Goal: Information Seeking & Learning: Understand process/instructions

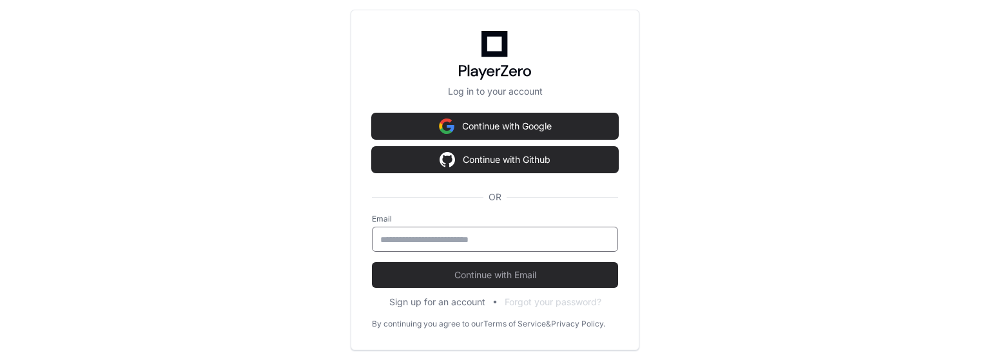
click at [472, 235] on input "email" at bounding box center [495, 239] width 230 height 13
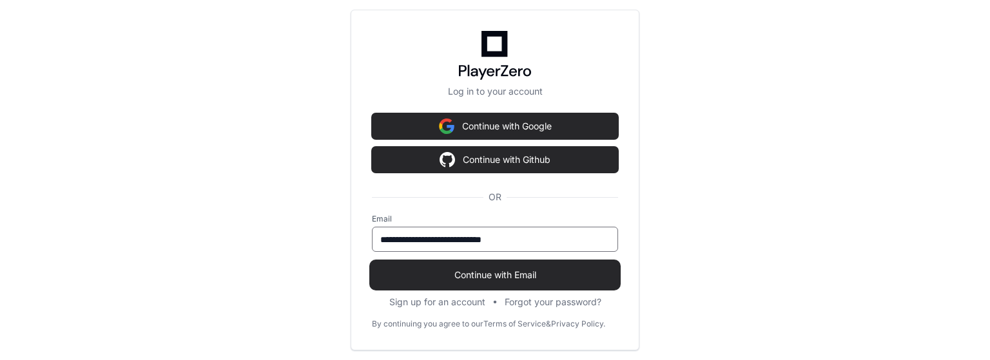
type input "**********"
click at [498, 280] on span "Continue with Email" at bounding box center [495, 275] width 246 height 13
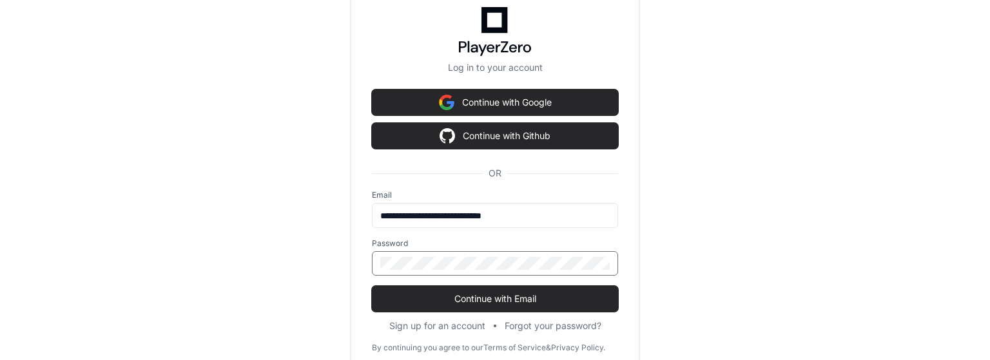
click at [372, 286] on button "Continue with Email" at bounding box center [495, 299] width 246 height 26
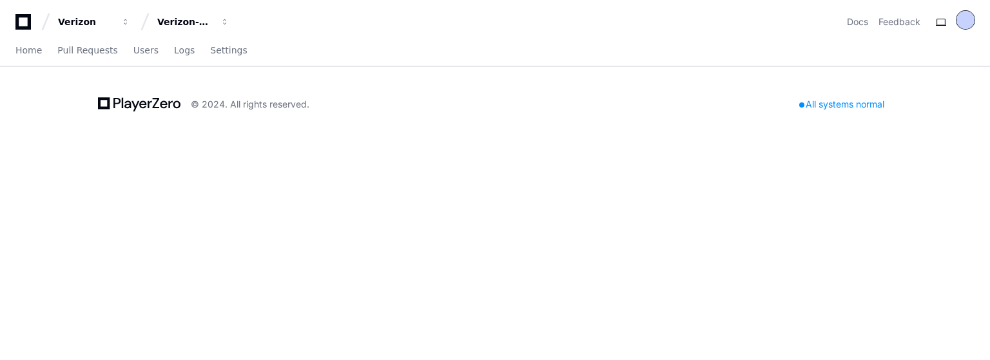
click at [963, 23] on div at bounding box center [966, 20] width 18 height 18
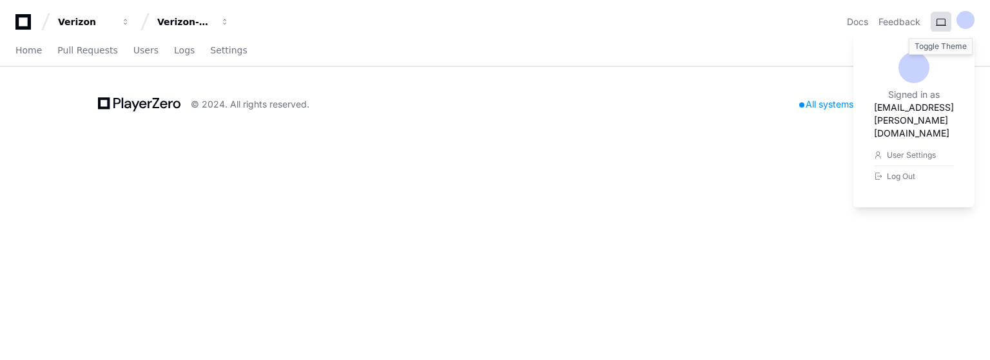
click at [936, 22] on button at bounding box center [941, 22] width 21 height 21
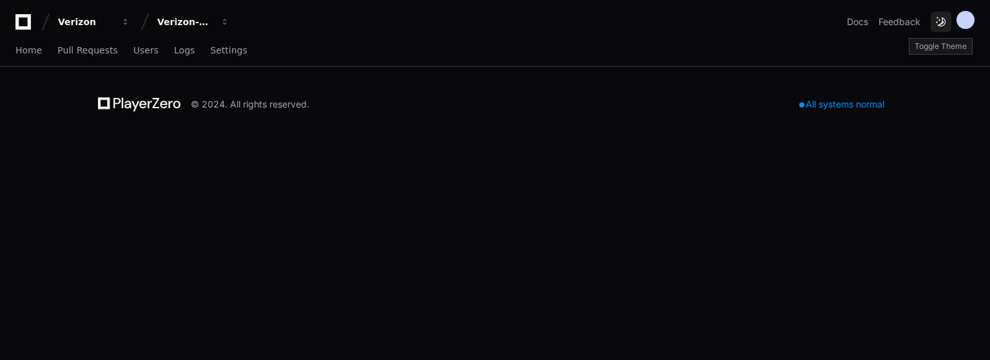
click at [942, 19] on button at bounding box center [941, 22] width 21 height 21
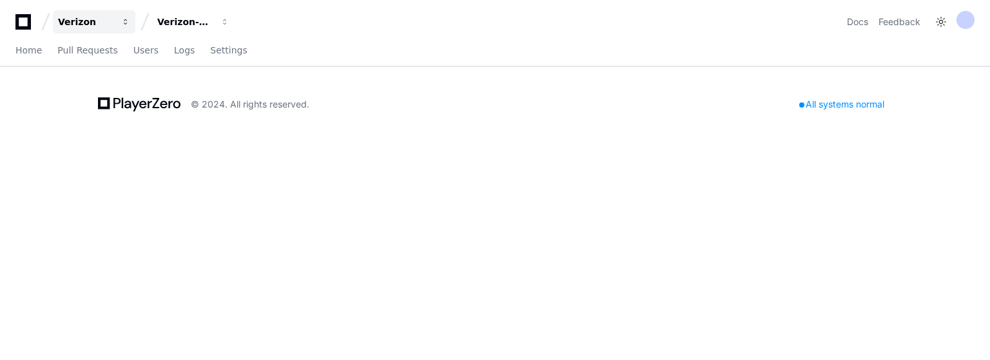
click at [123, 25] on span "button" at bounding box center [125, 21] width 9 height 9
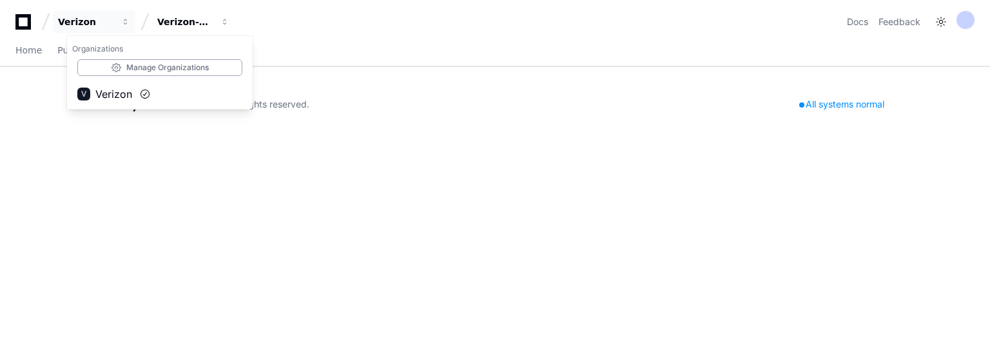
click at [230, 144] on div "Verizon Organizations Manage Organizations V Verizon Verizon-Clarify-Service-Qu…" at bounding box center [495, 180] width 990 height 360
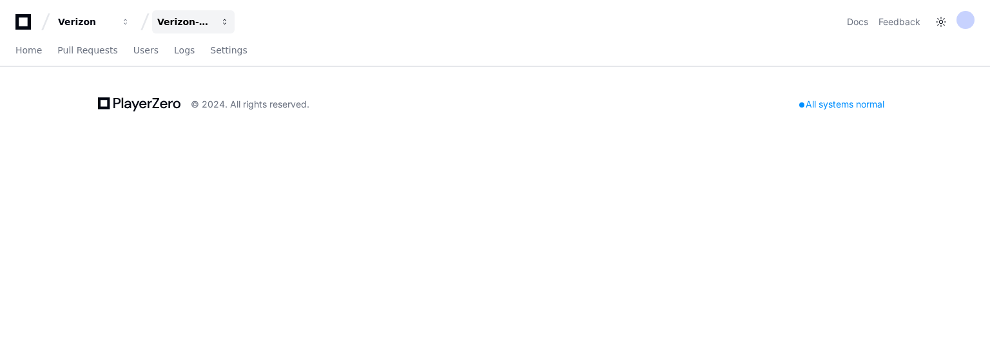
click at [217, 26] on button "Verizon-Clarify-Service-Qualifications" at bounding box center [193, 21] width 83 height 23
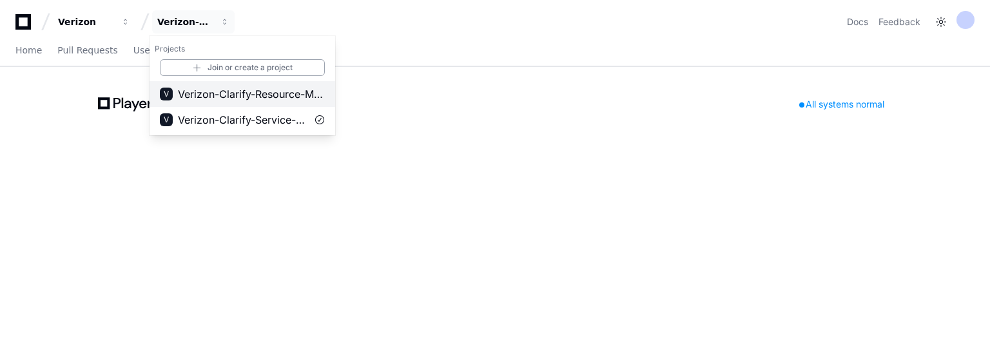
click at [248, 101] on span "Verizon-Clarify-Resource-Management" at bounding box center [251, 93] width 147 height 15
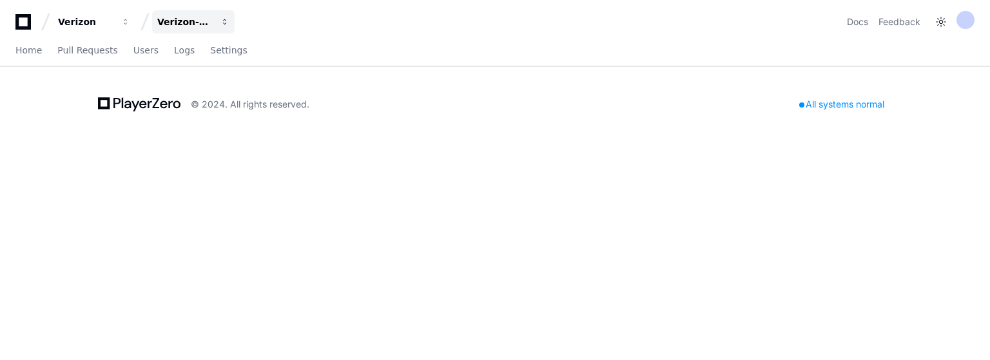
click at [217, 18] on button "Verizon-Clarify-Resource-Management" at bounding box center [193, 21] width 83 height 23
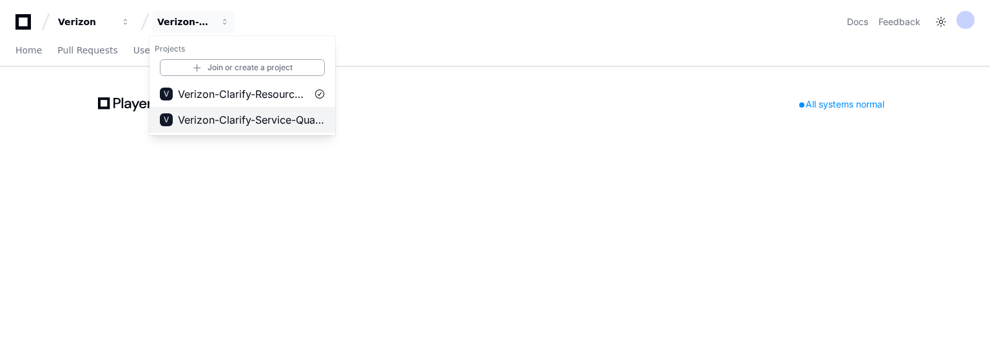
click at [218, 112] on button "V Verizon-Clarify-Service-Qualifications" at bounding box center [243, 120] width 186 height 26
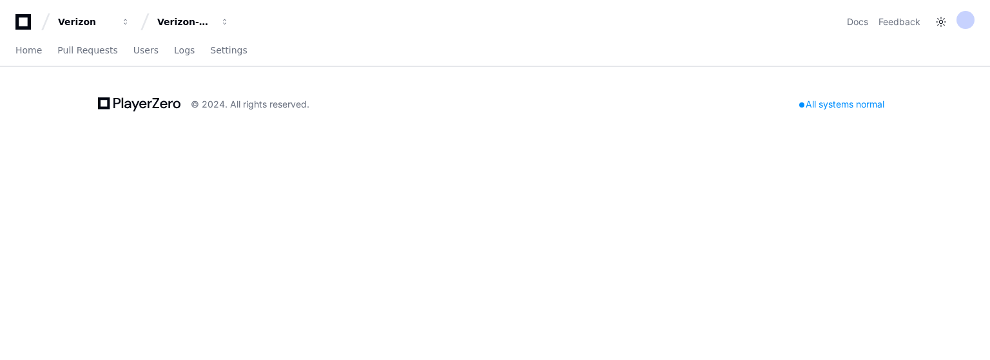
click at [851, 104] on div "All systems normal" at bounding box center [842, 104] width 101 height 18
click at [861, 21] on link "Docs" at bounding box center [857, 21] width 21 height 13
click at [70, 54] on span "Pull Requests" at bounding box center [87, 50] width 60 height 8
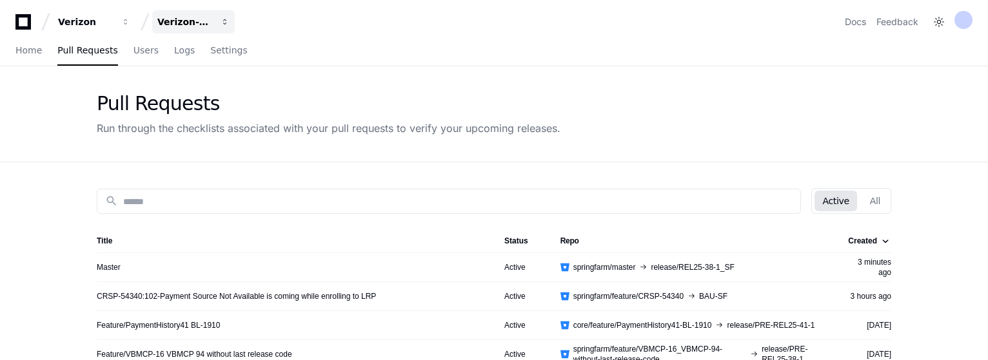
click at [113, 23] on div "Verizon-Clarify-Service-Qualifications" at bounding box center [85, 21] width 55 height 13
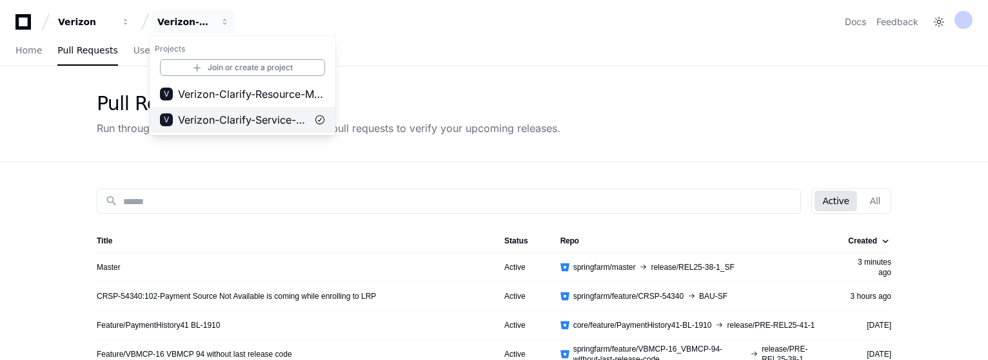
click at [255, 113] on span "Verizon-Clarify-Service-Qualifications" at bounding box center [242, 119] width 129 height 15
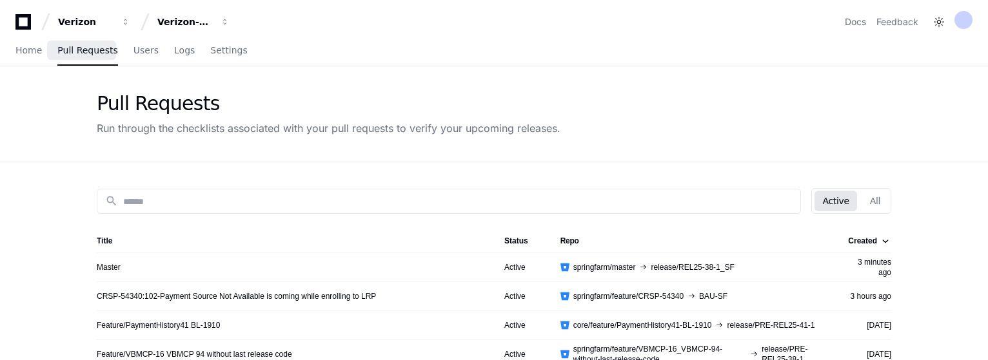
click at [91, 54] on span "Pull Requests" at bounding box center [87, 50] width 60 height 8
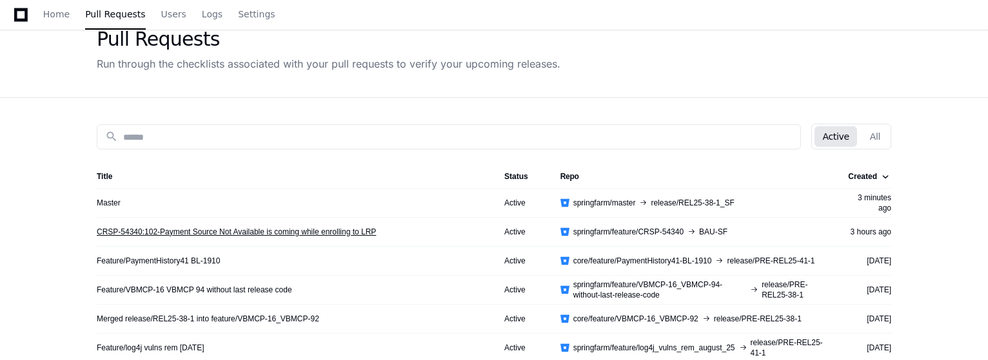
click at [267, 237] on link "CRSP-54340:102-Payment Source Not Available is coming while enrolling to LRP" at bounding box center [236, 232] width 279 height 10
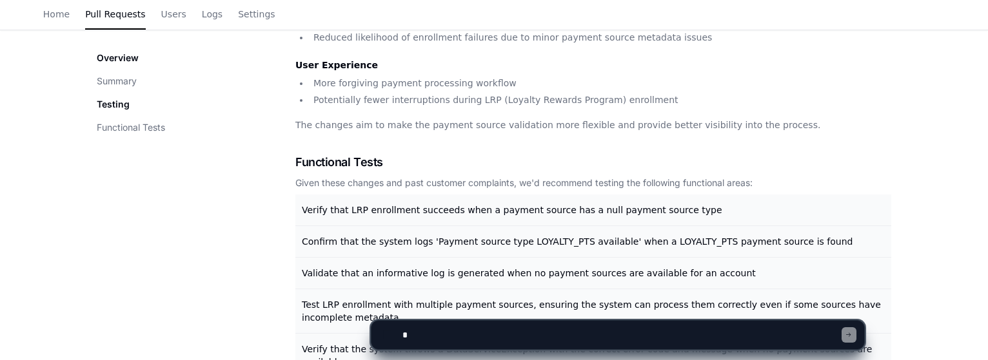
scroll to position [580, 0]
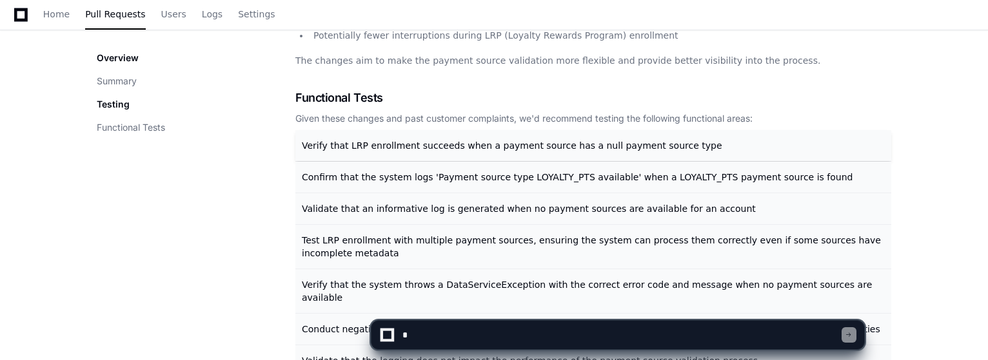
click at [433, 147] on span "Verify that LRP enrollment succeeds when a payment source has a null payment so…" at bounding box center [512, 146] width 420 height 10
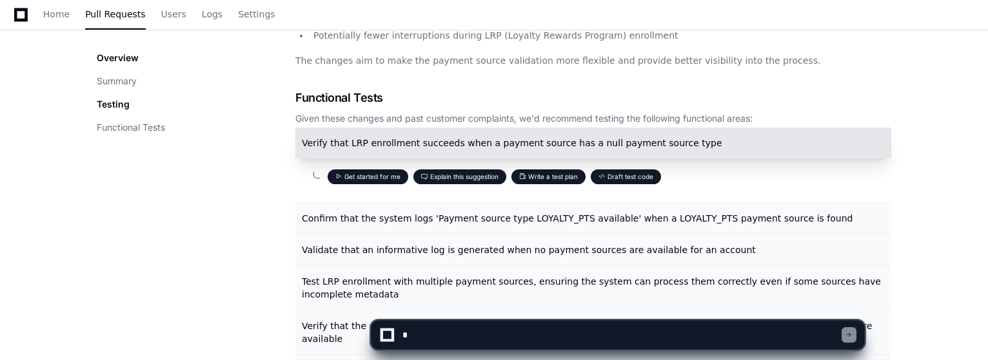
click at [638, 178] on button "Draft test code" at bounding box center [626, 177] width 70 height 15
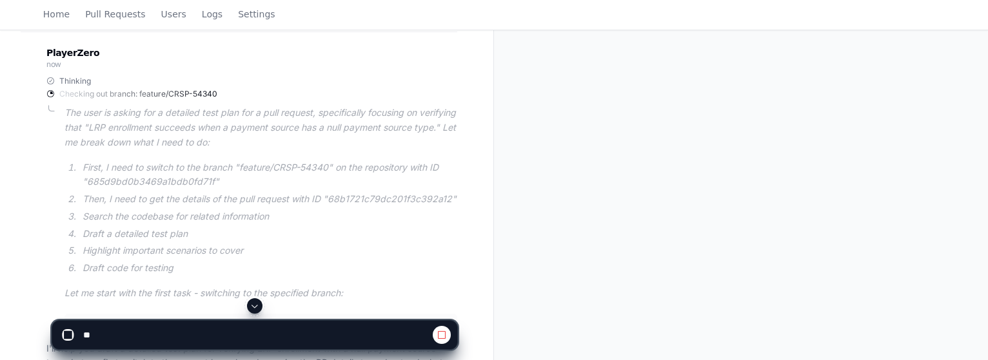
scroll to position [232, 0]
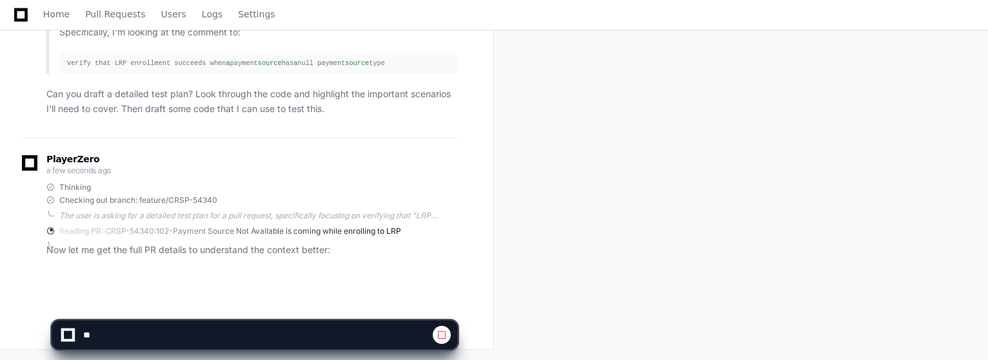
click at [252, 309] on app-app-chat-input at bounding box center [255, 325] width 406 height 52
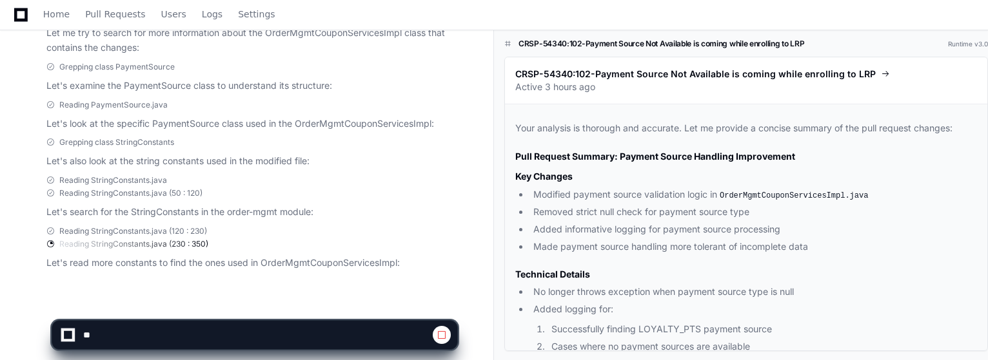
scroll to position [657, 0]
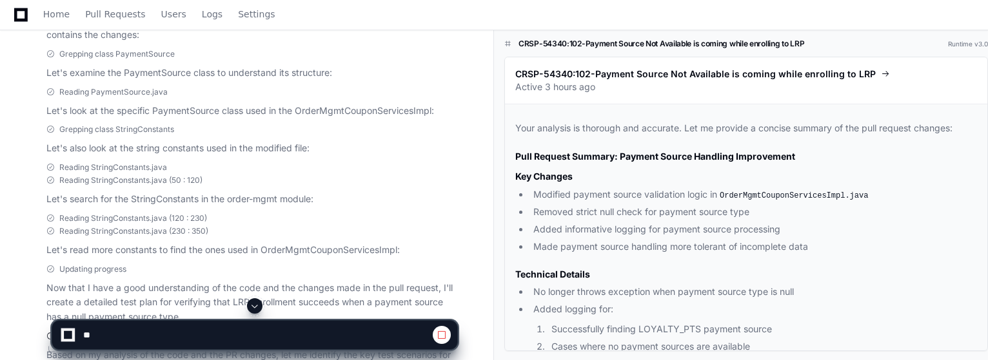
click at [251, 304] on span at bounding box center [255, 306] width 10 height 10
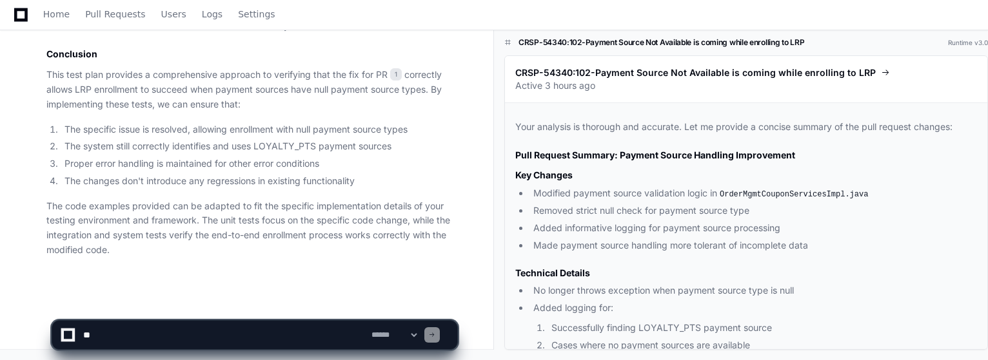
scroll to position [6713, 0]
click at [419, 336] on select "**********" at bounding box center [394, 335] width 50 height 9
click at [113, 13] on span "Pull Requests" at bounding box center [115, 14] width 60 height 8
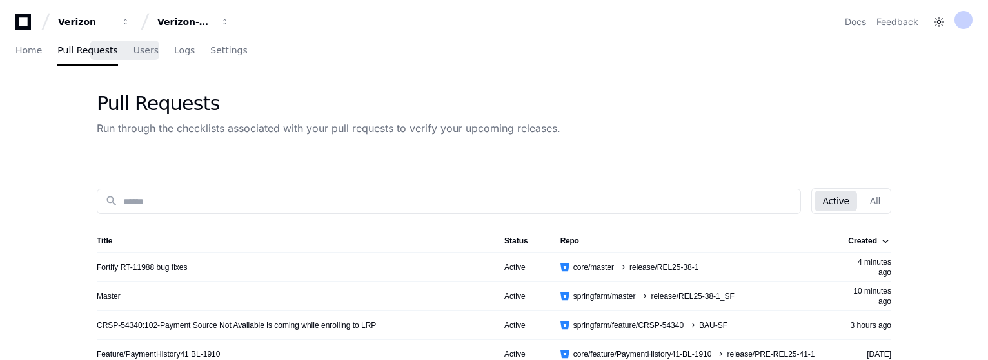
scroll to position [129, 0]
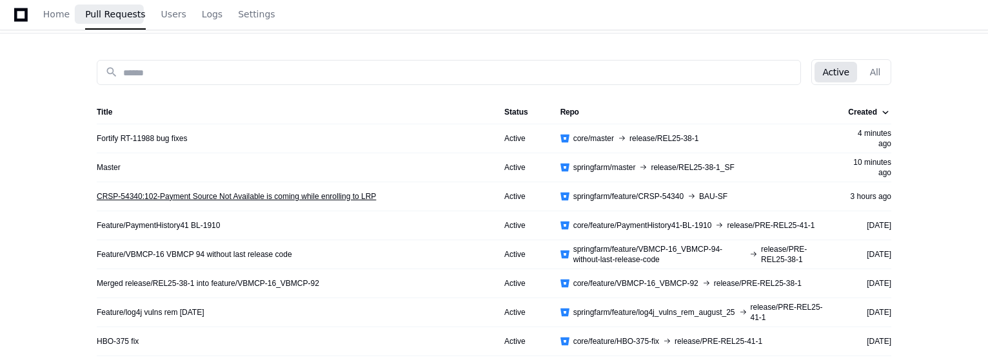
click at [243, 193] on link "CRSP-54340:102-Payment Source Not Available is coming while enrolling to LRP" at bounding box center [236, 196] width 279 height 10
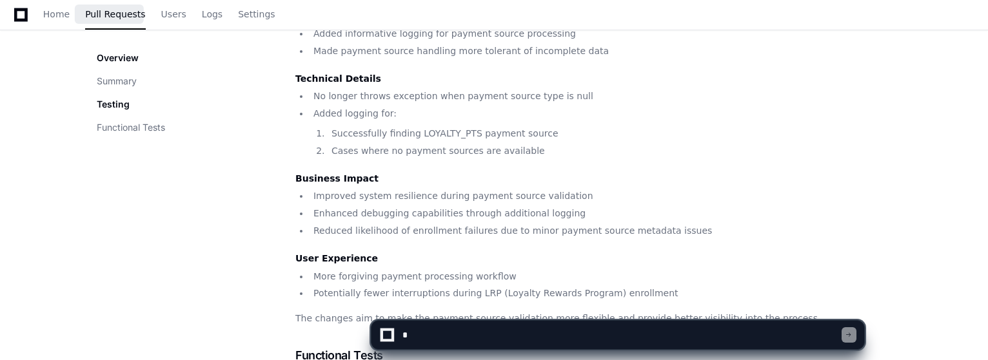
scroll to position [387, 0]
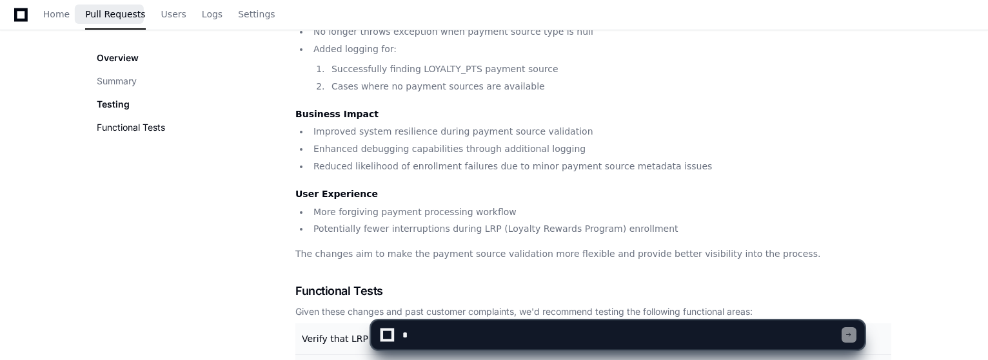
click at [145, 130] on button "Functional Tests" at bounding box center [131, 127] width 68 height 13
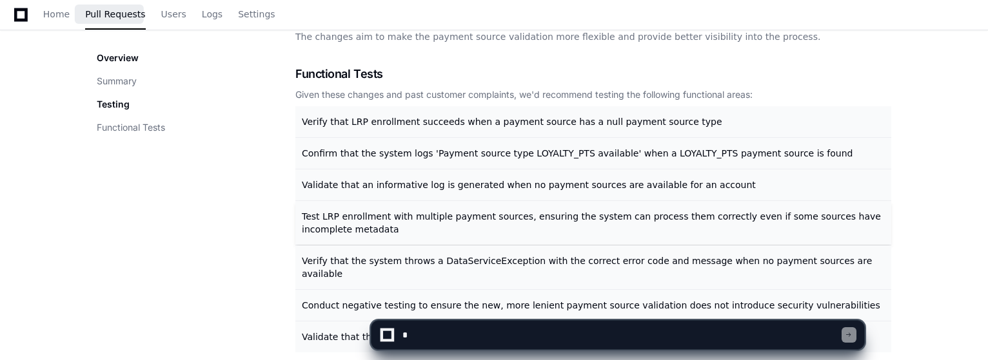
click at [423, 220] on span "Test LRP enrollment with multiple payment sources, ensuring the system can proc…" at bounding box center [591, 222] width 579 height 23
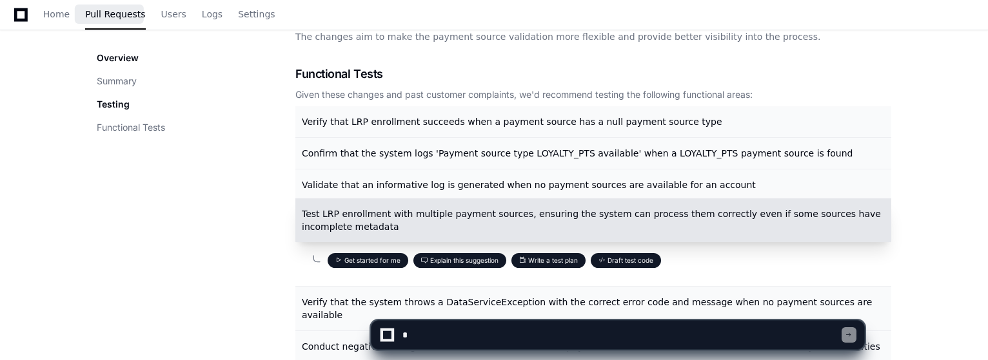
click at [629, 263] on button "Draft test code" at bounding box center [626, 260] width 70 height 15
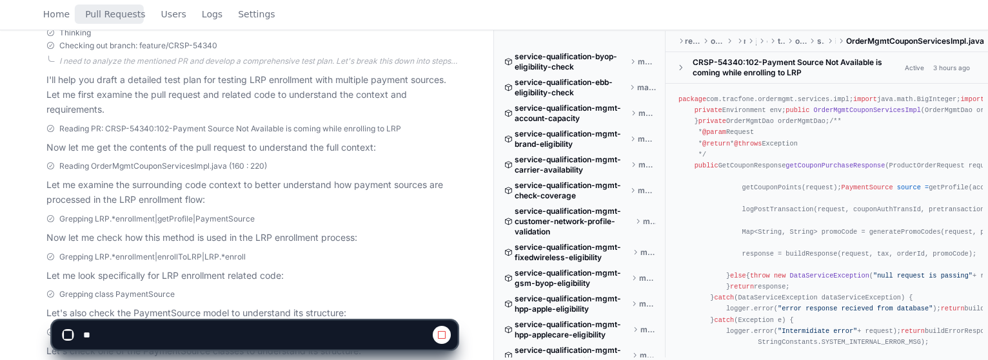
scroll to position [667, 0]
